Goal: Task Accomplishment & Management: Manage account settings

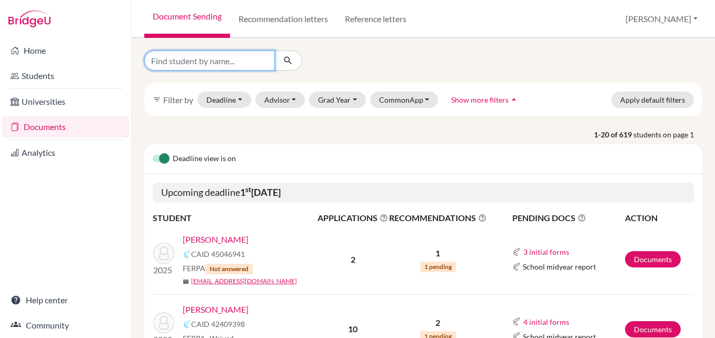
click at [212, 57] on input "Find student by name..." at bounding box center [209, 61] width 130 height 20
type input "[PERSON_NAME]"
click button "submit" at bounding box center [288, 61] width 28 height 20
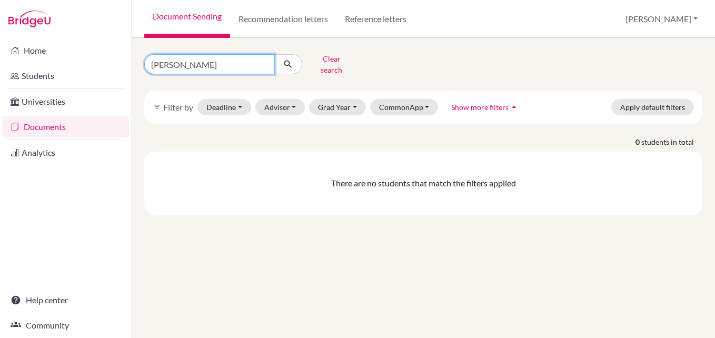
click at [224, 62] on input "Shishsir Bogati" at bounding box center [209, 64] width 130 height 20
type input "Shishir"
click at [226, 62] on input "Shishir" at bounding box center [209, 64] width 130 height 20
click button "submit" at bounding box center [288, 64] width 28 height 20
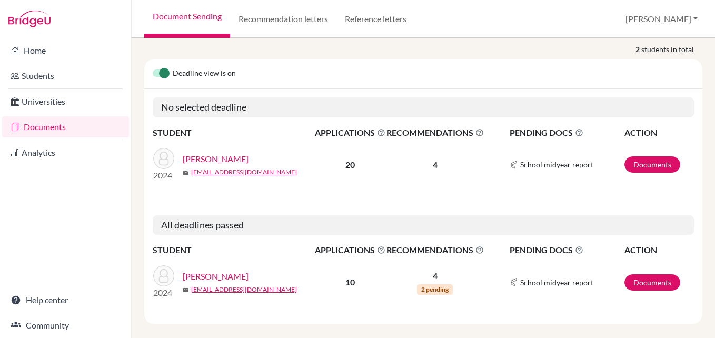
scroll to position [97, 0]
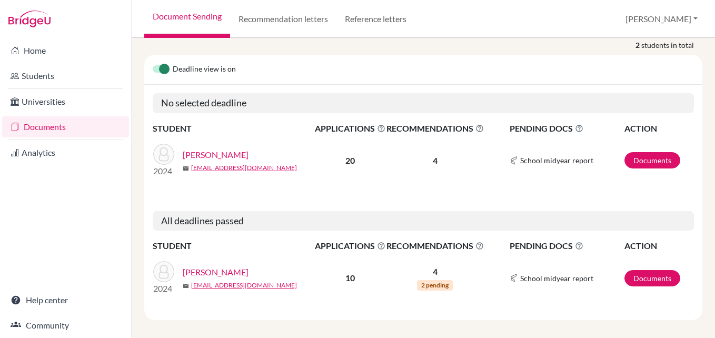
click at [214, 266] on link "[PERSON_NAME]" at bounding box center [216, 272] width 66 height 13
